Goal: Feedback & Contribution: Contribute content

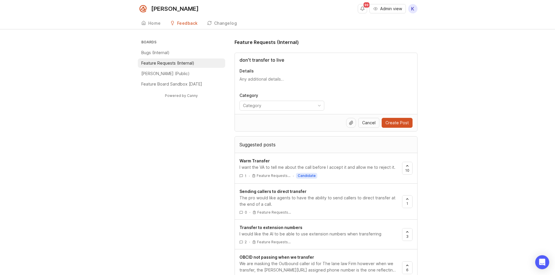
drag, startPoint x: 296, startPoint y: 61, endPoint x: 221, endPoint y: 63, distance: 74.9
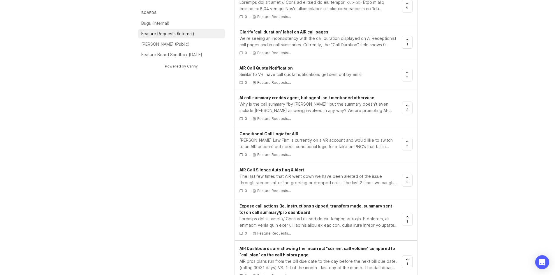
scroll to position [5, 0]
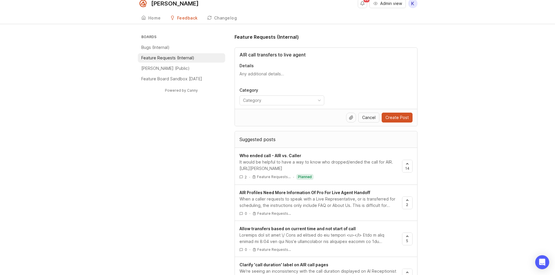
drag, startPoint x: 316, startPoint y: 56, endPoint x: 228, endPoint y: 53, distance: 87.7
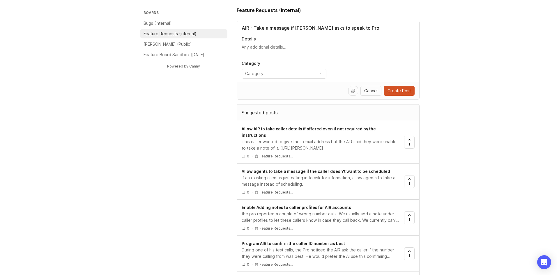
scroll to position [0, 0]
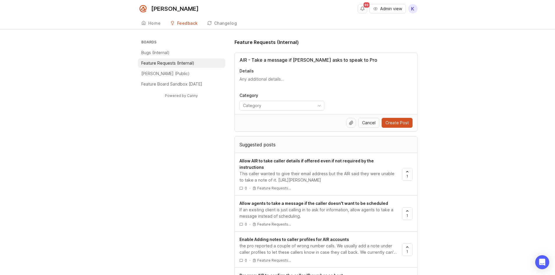
type input "AIR - Take a message if [PERSON_NAME] asks to speak to Pro"
click at [262, 77] on textarea "Details" at bounding box center [325, 82] width 173 height 12
type textarea "T"
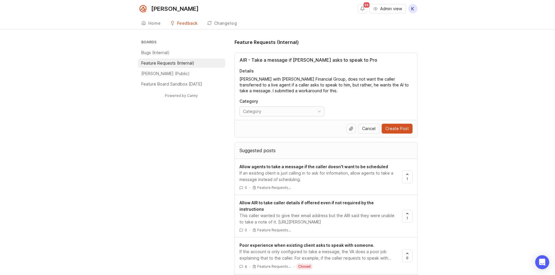
type textarea "[PERSON_NAME] with [PERSON_NAME] Financial Group, does not want the caller tran…"
click at [254, 109] on input "toggle menu" at bounding box center [278, 111] width 71 height 6
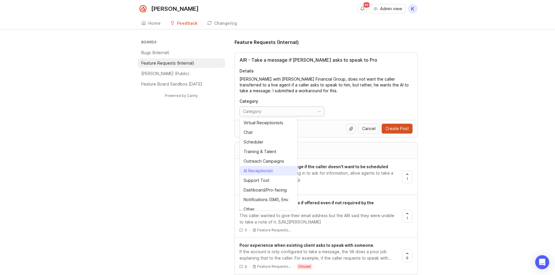
click at [261, 168] on div "AI Receptionist" at bounding box center [257, 171] width 29 height 6
type input "AI Receptionist"
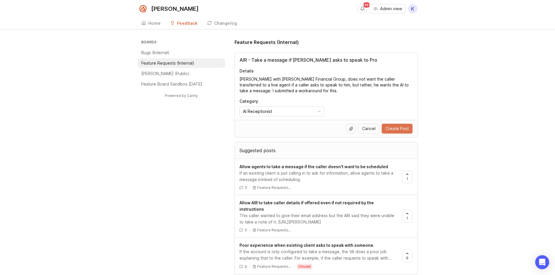
click at [403, 128] on span "Create Post" at bounding box center [396, 129] width 23 height 6
